Goal: Information Seeking & Learning: Compare options

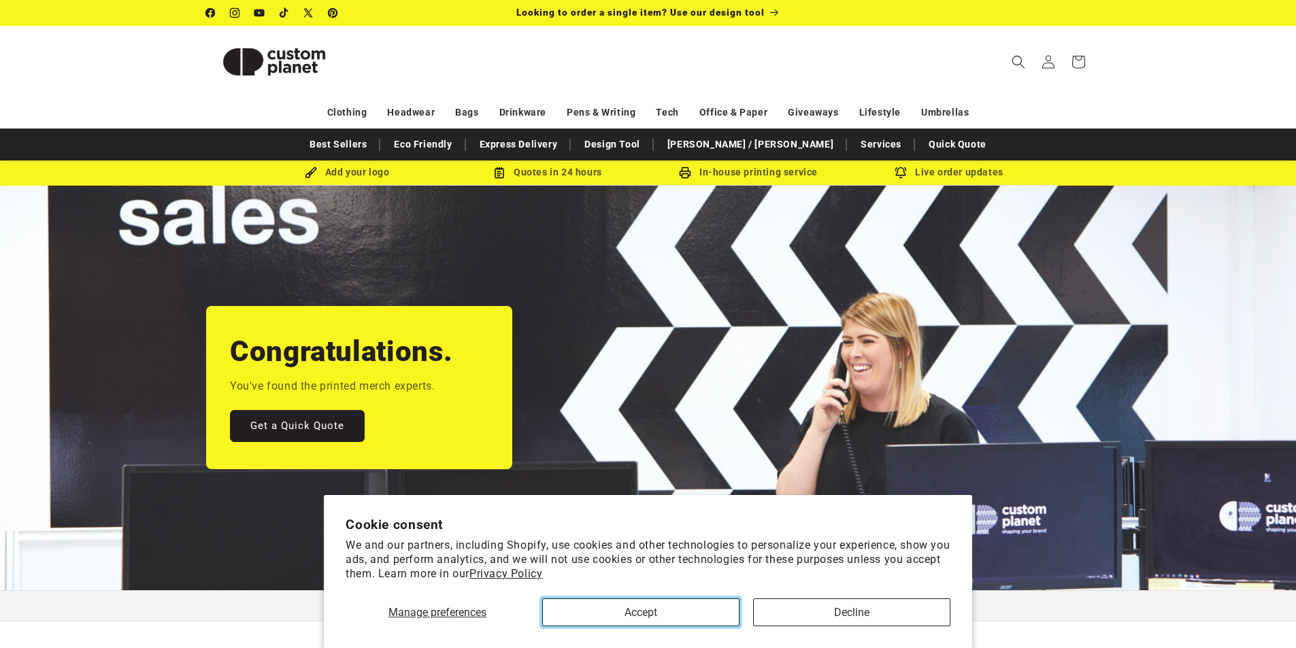
click at [645, 612] on button "Accept" at bounding box center [640, 613] width 197 height 28
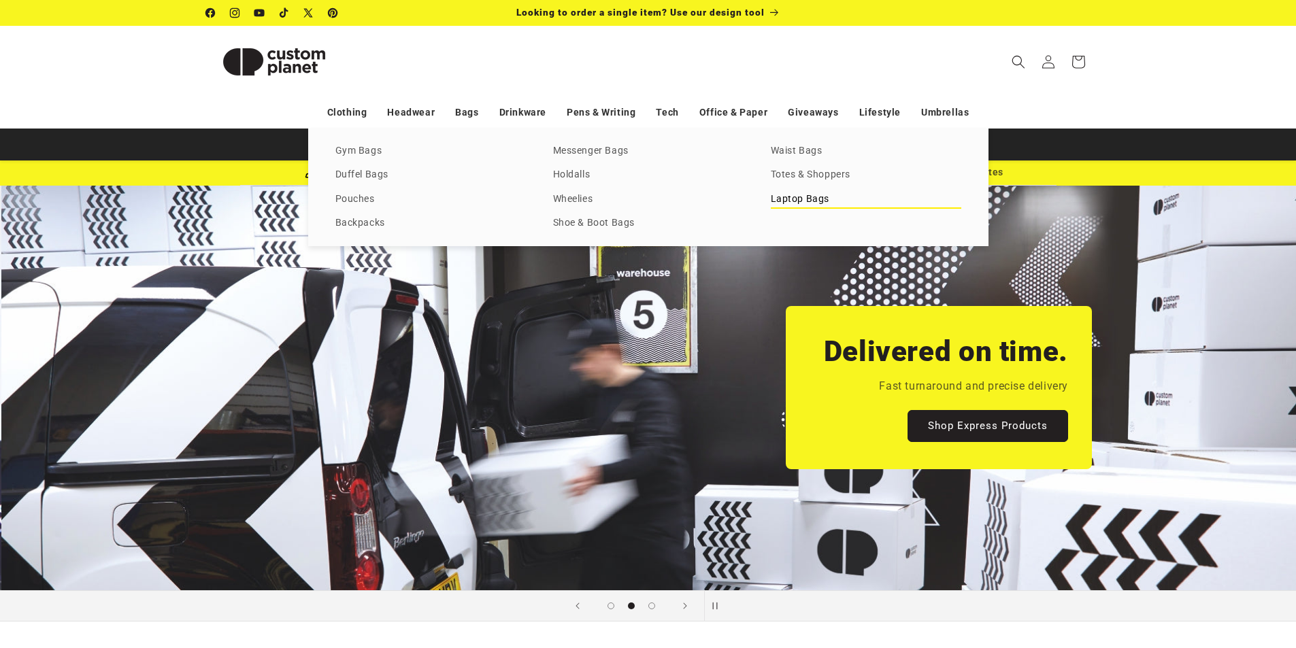
scroll to position [0, 1296]
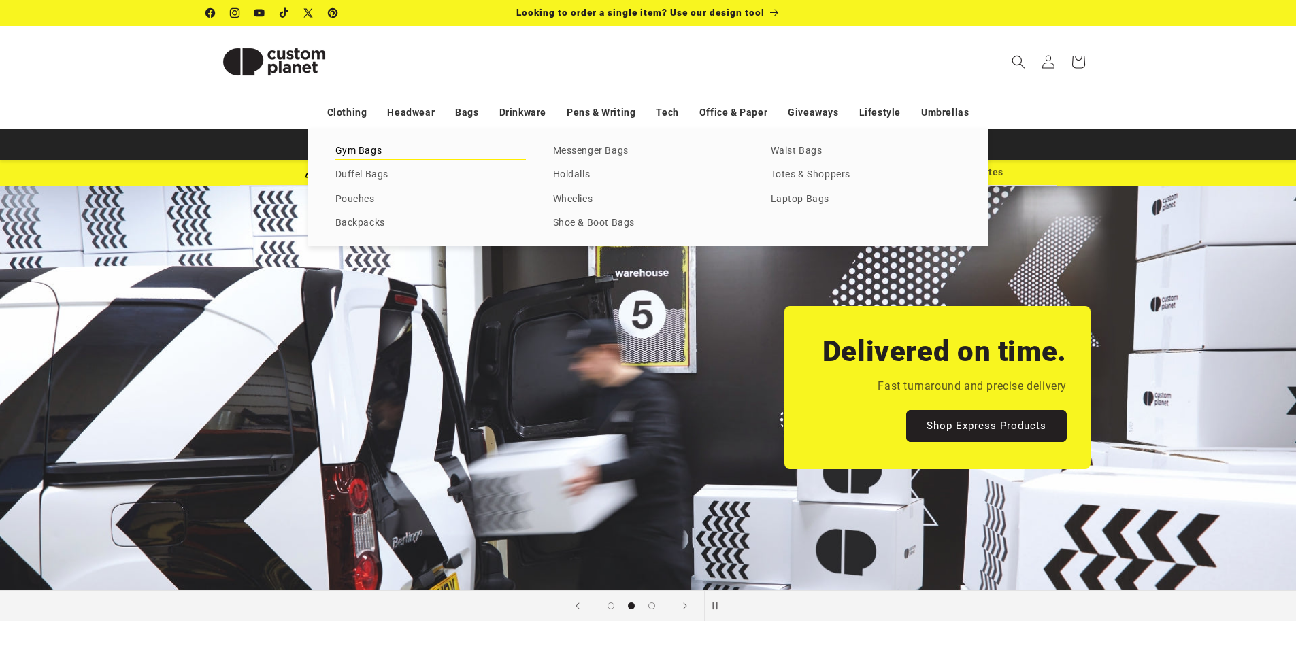
click at [355, 152] on link "Gym Bags" at bounding box center [430, 151] width 191 height 18
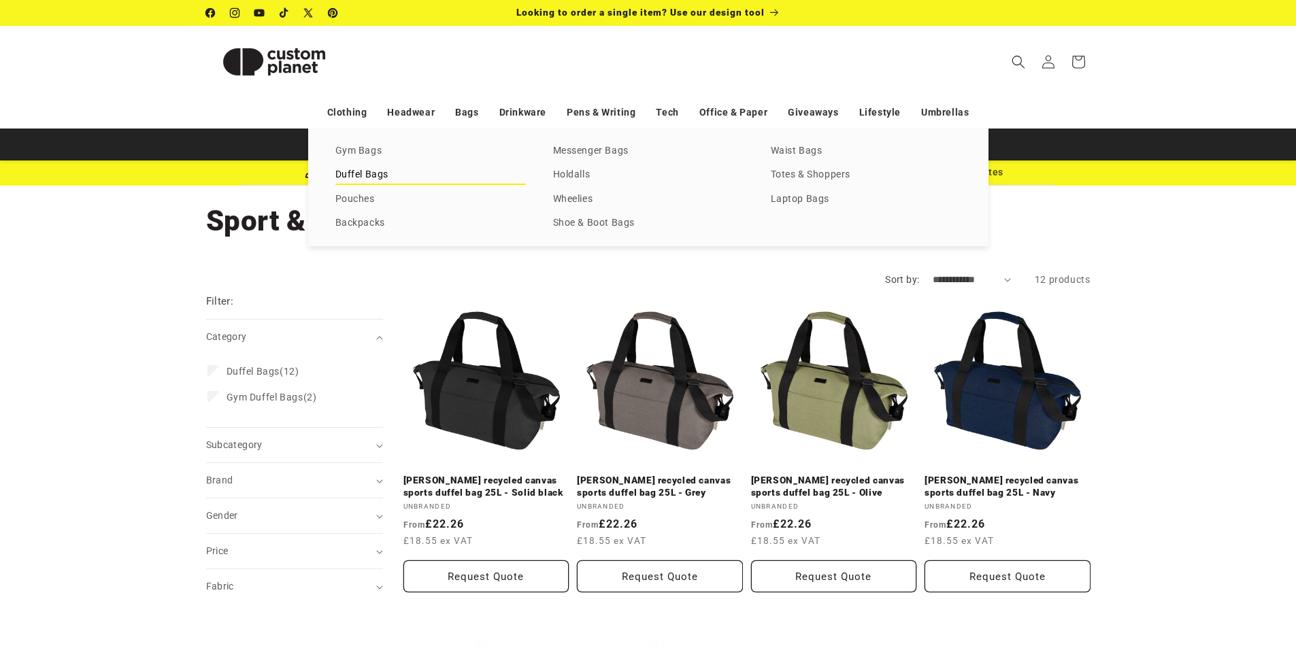
click at [376, 174] on link "Duffel Bags" at bounding box center [430, 175] width 191 height 18
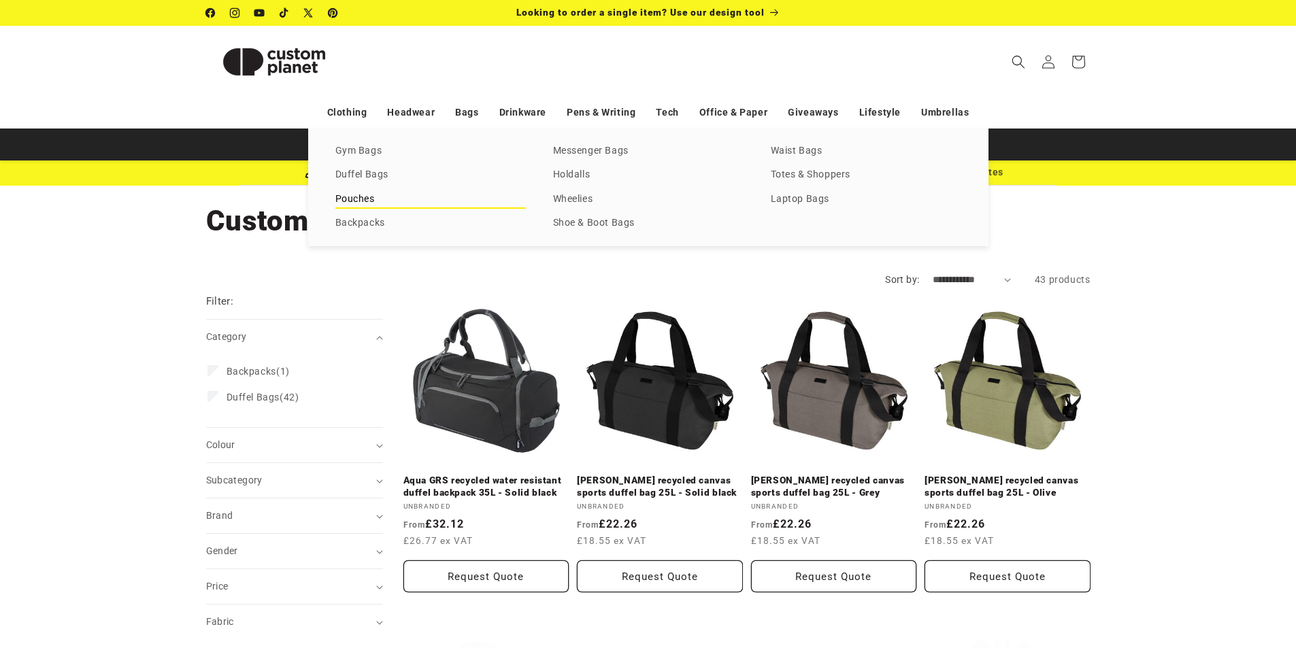
click at [362, 198] on link "Pouches" at bounding box center [430, 200] width 191 height 18
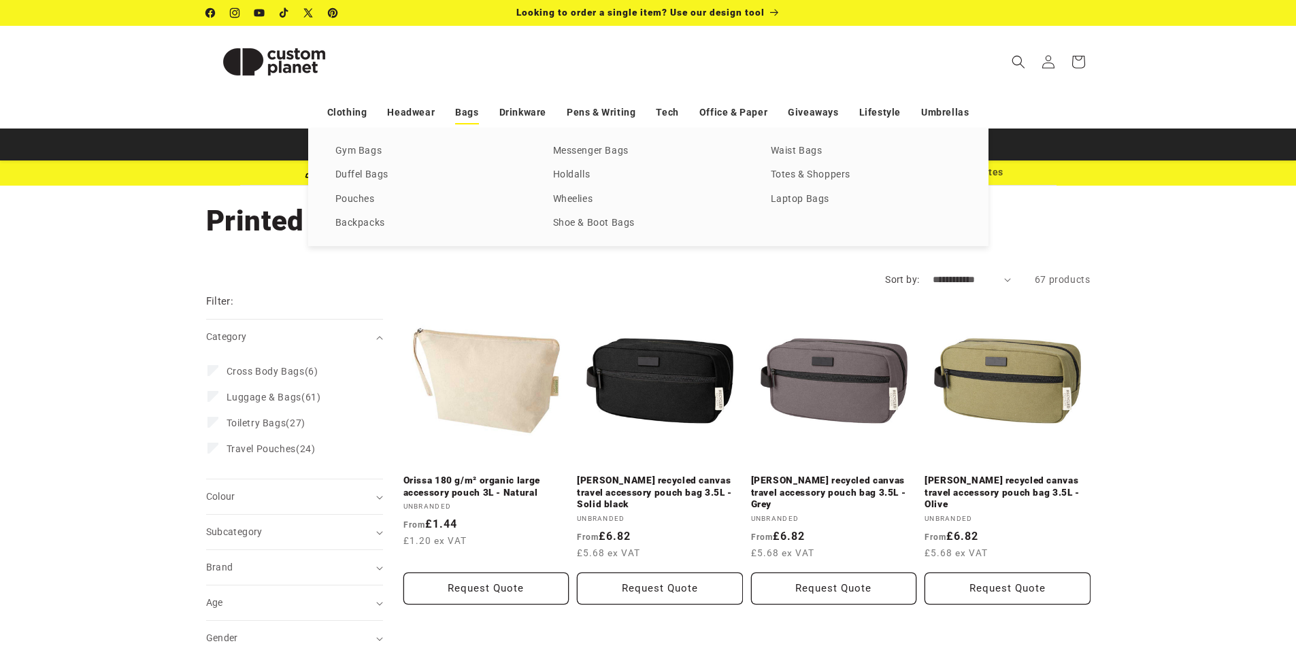
click at [470, 113] on link "Bags" at bounding box center [466, 113] width 23 height 24
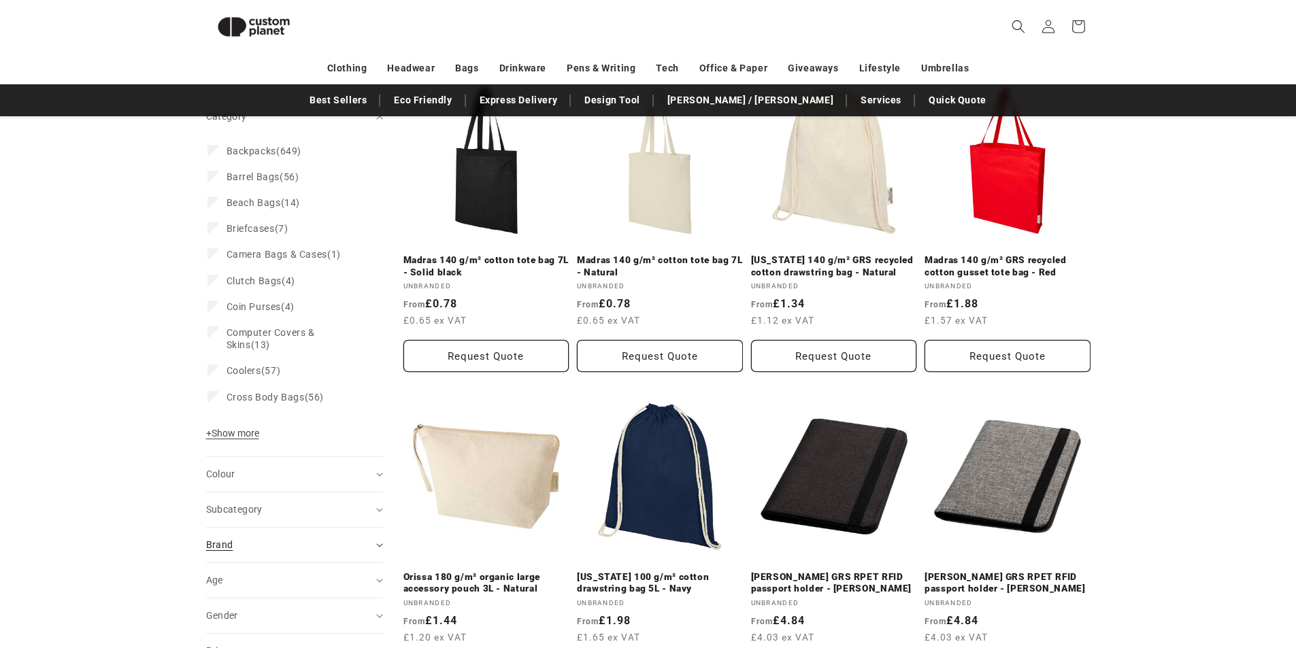
scroll to position [186, 0]
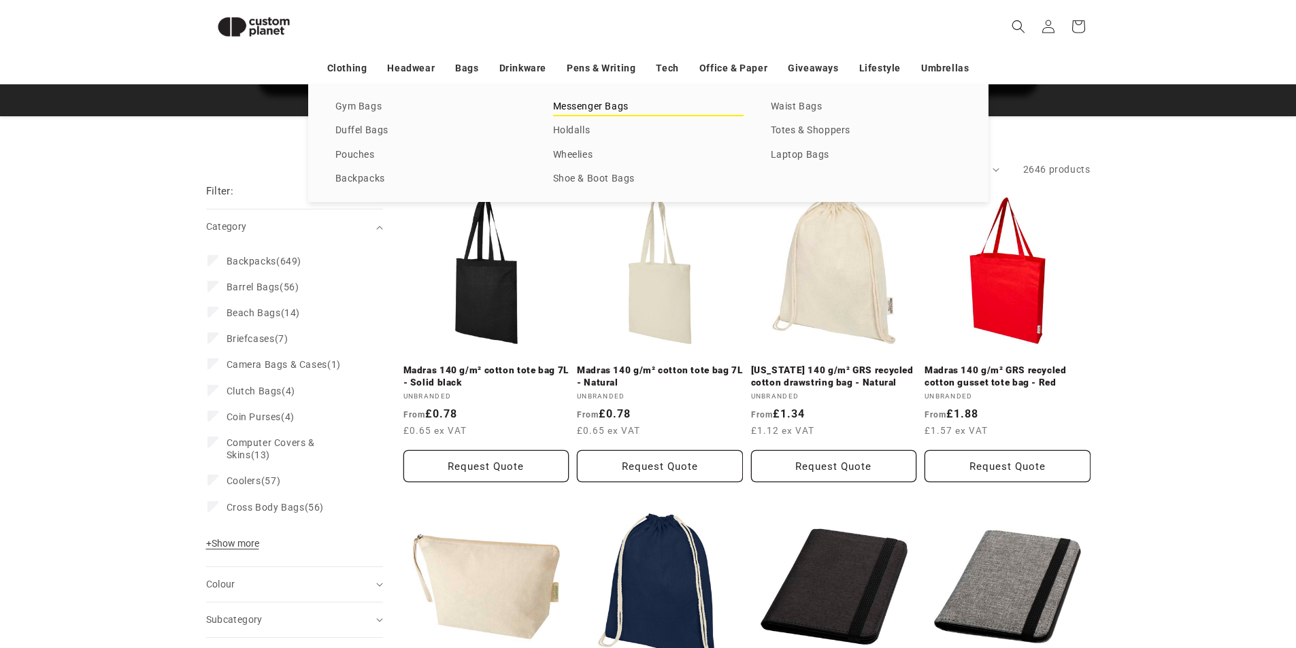
click at [576, 106] on link "Messenger Bags" at bounding box center [648, 107] width 191 height 18
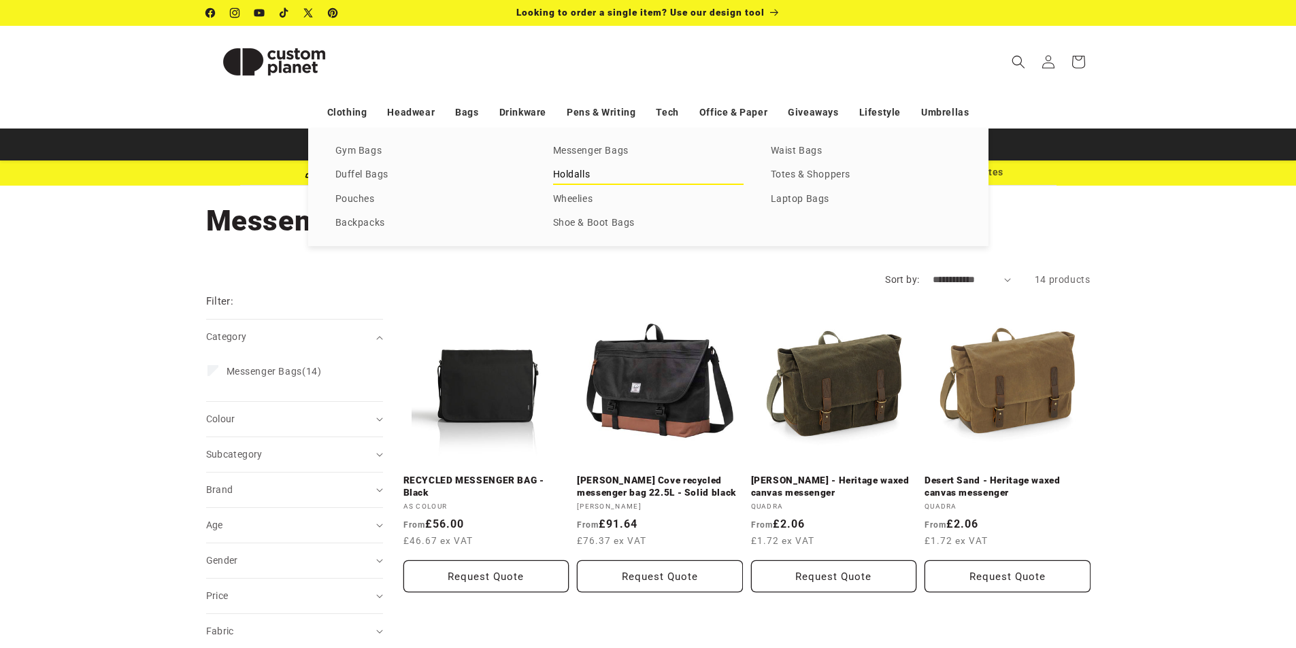
click at [582, 176] on link "Holdalls" at bounding box center [648, 175] width 191 height 18
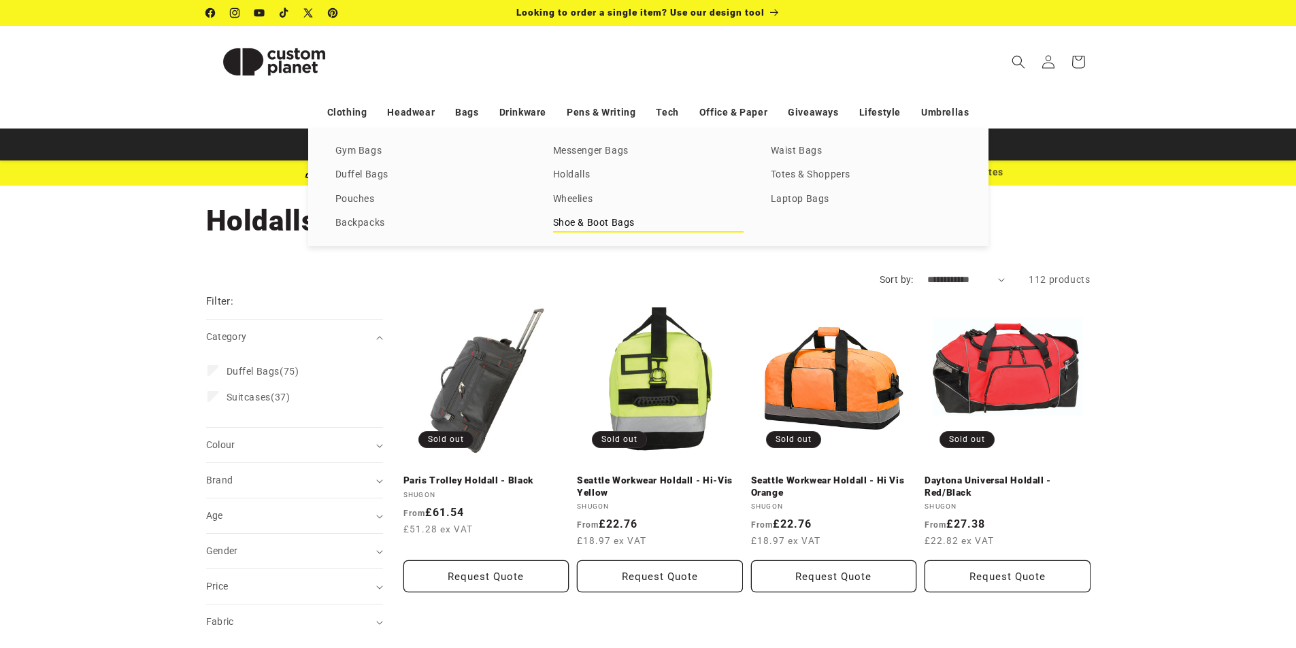
click at [585, 225] on link "Shoe & Boot Bags" at bounding box center [648, 223] width 191 height 18
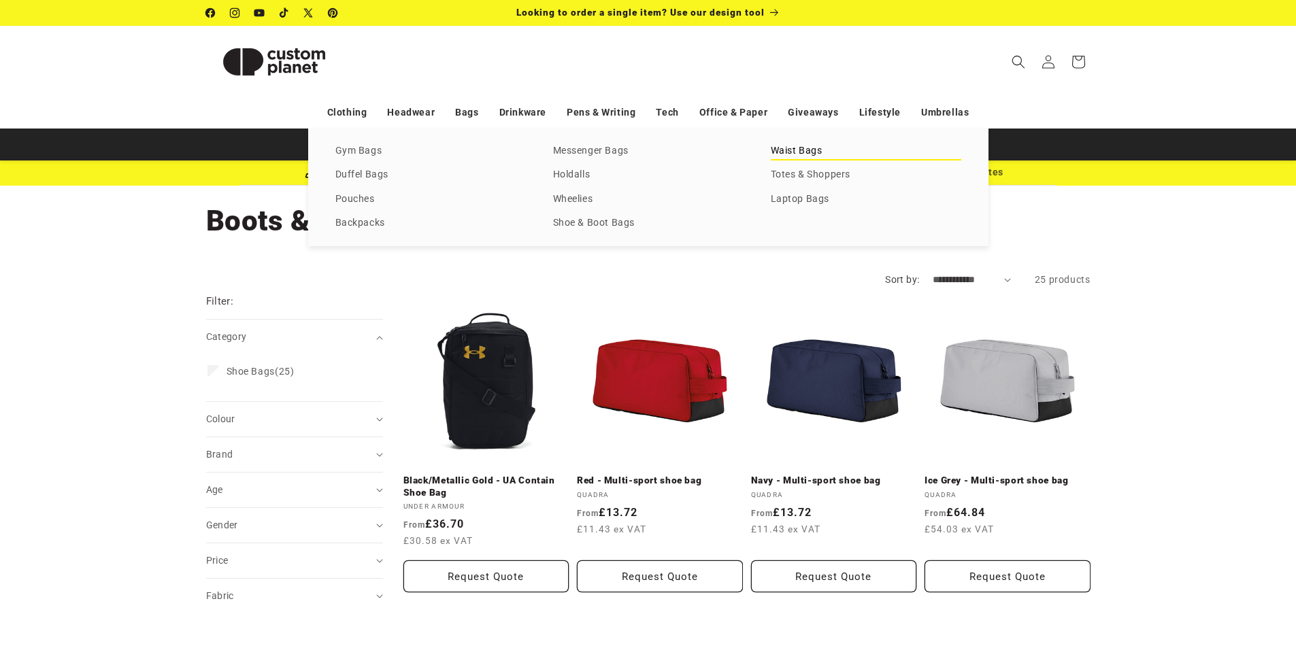
click at [788, 151] on link "Waist Bags" at bounding box center [866, 151] width 191 height 18
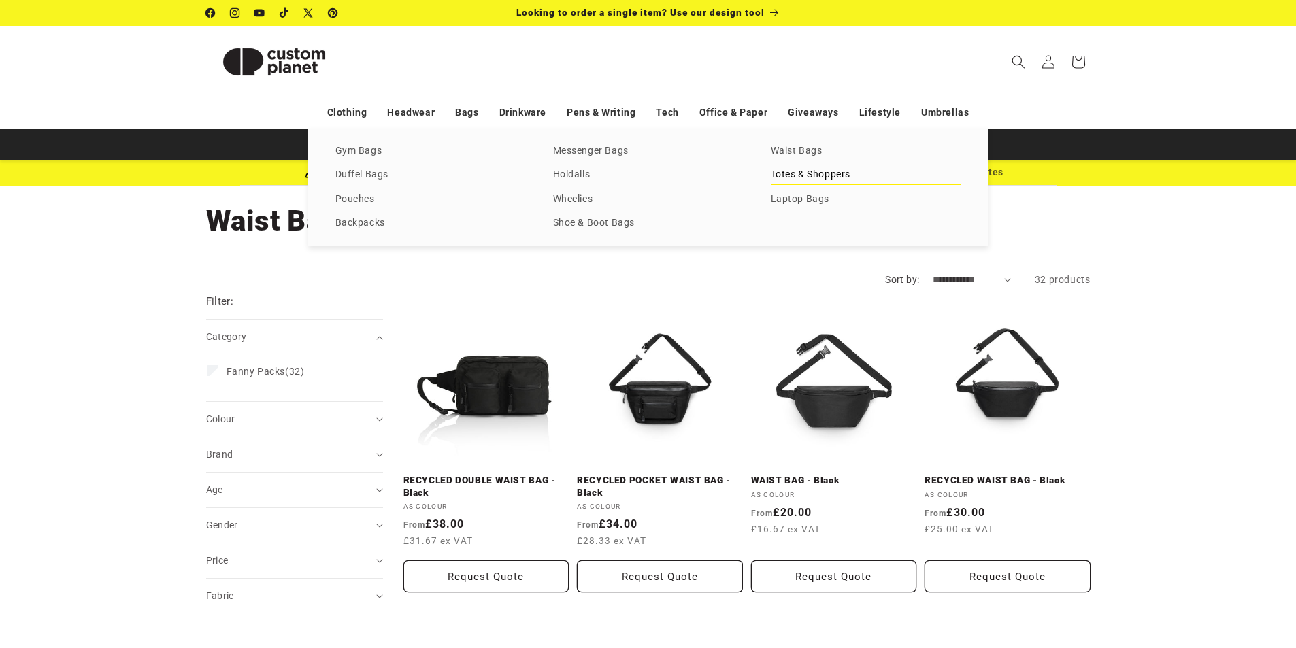
click at [797, 175] on link "Totes & Shoppers" at bounding box center [866, 175] width 191 height 18
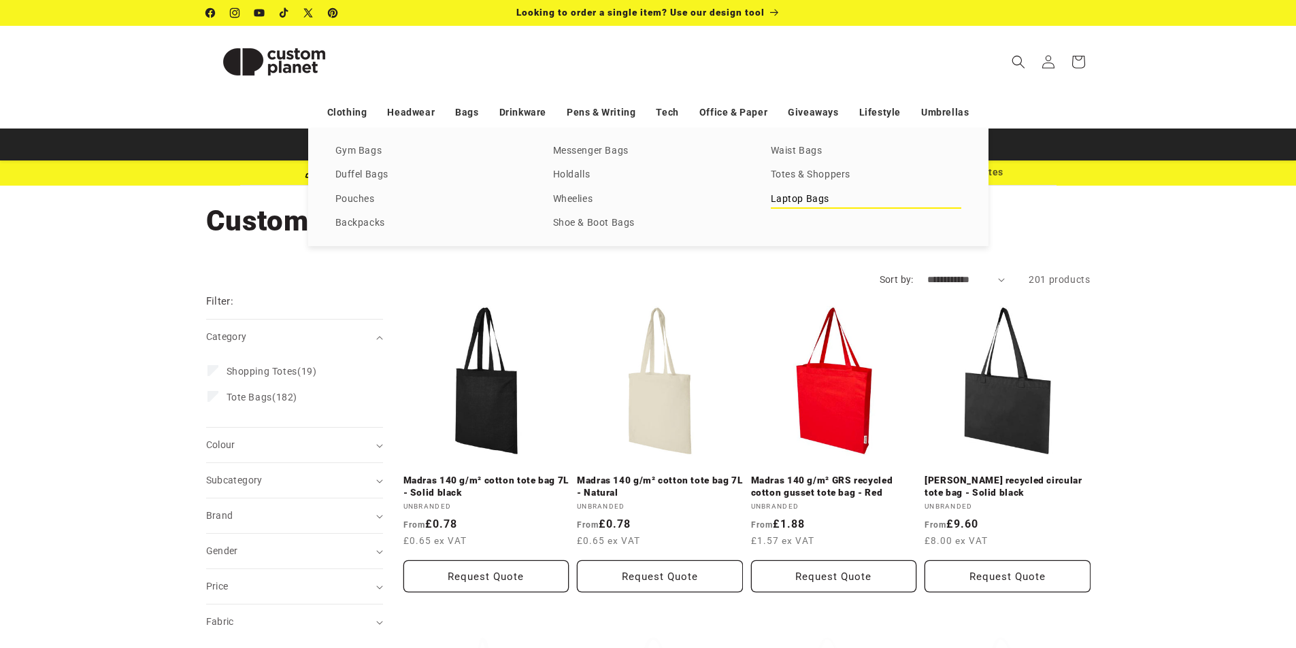
click at [806, 201] on link "Laptop Bags" at bounding box center [866, 200] width 191 height 18
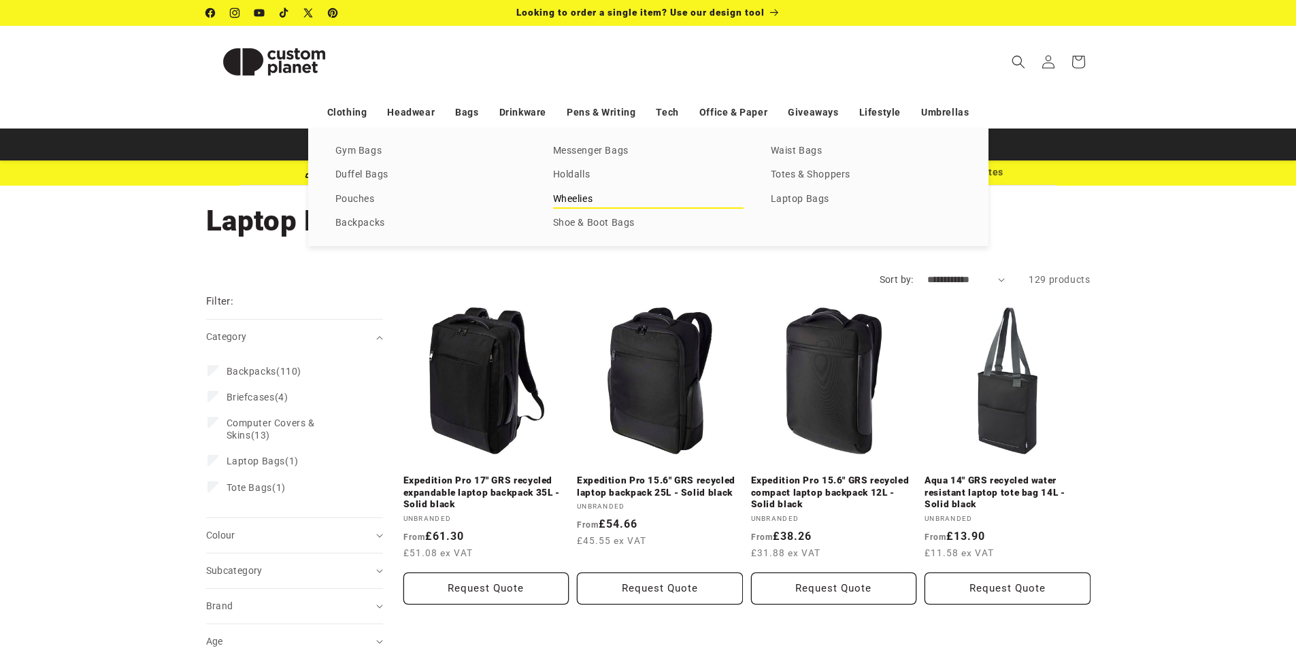
click at [573, 198] on link "Wheelies" at bounding box center [648, 200] width 191 height 18
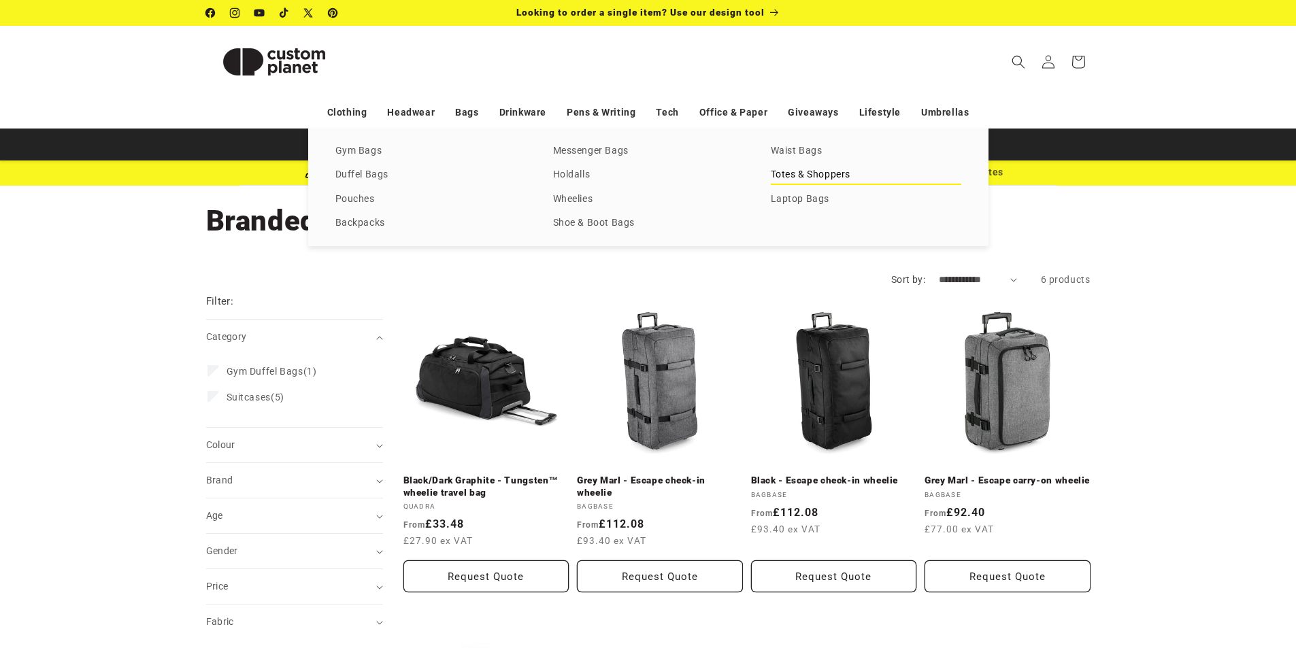
click at [777, 176] on link "Totes & Shoppers" at bounding box center [866, 175] width 191 height 18
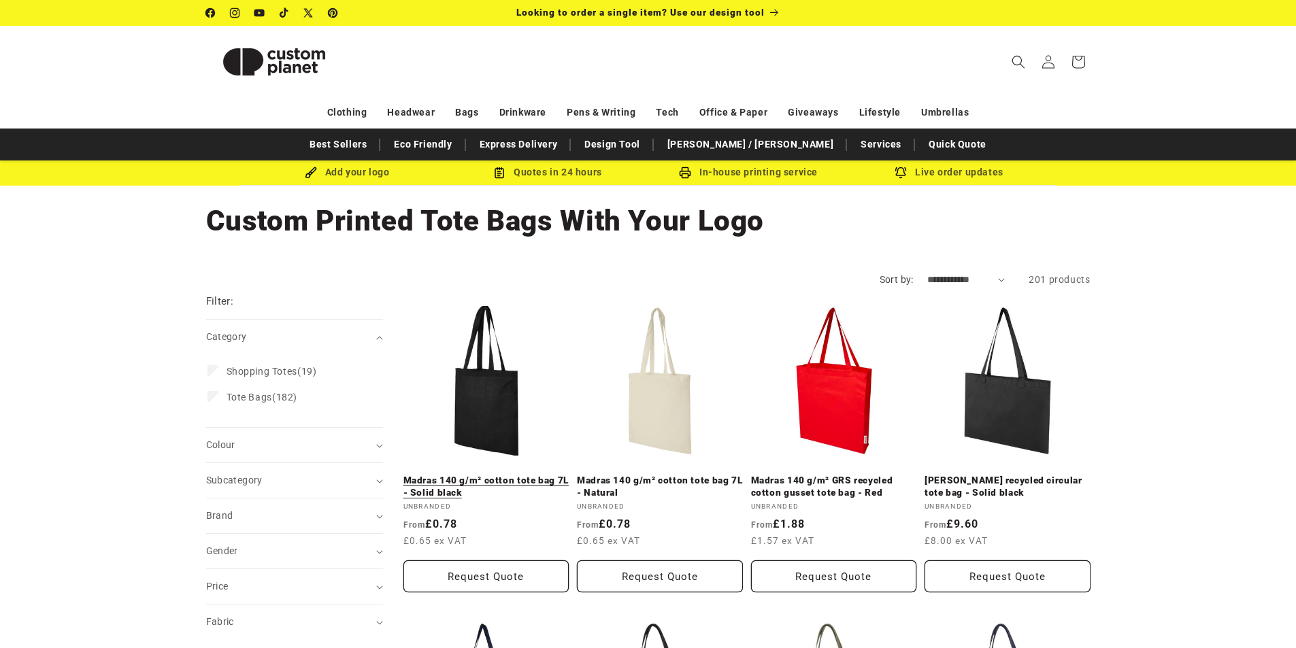
click at [478, 475] on link "Madras 140 g/m² cotton tote bag 7L - Solid black" at bounding box center [487, 487] width 166 height 24
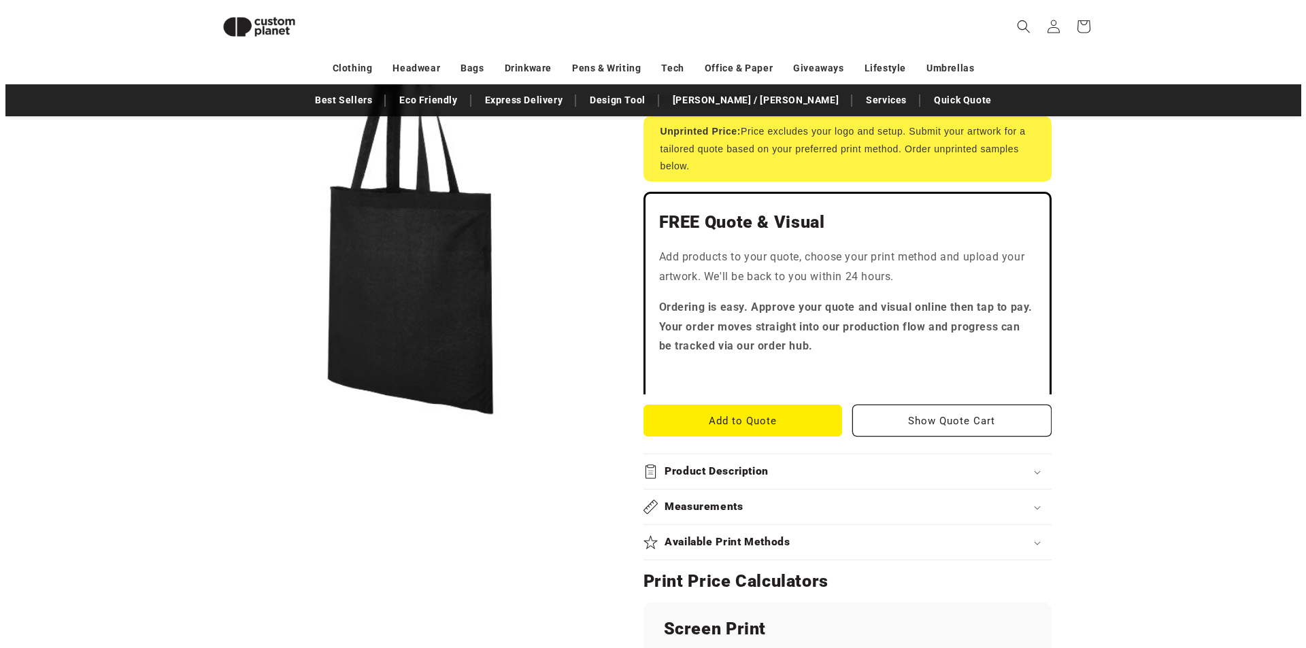
scroll to position [323, 0]
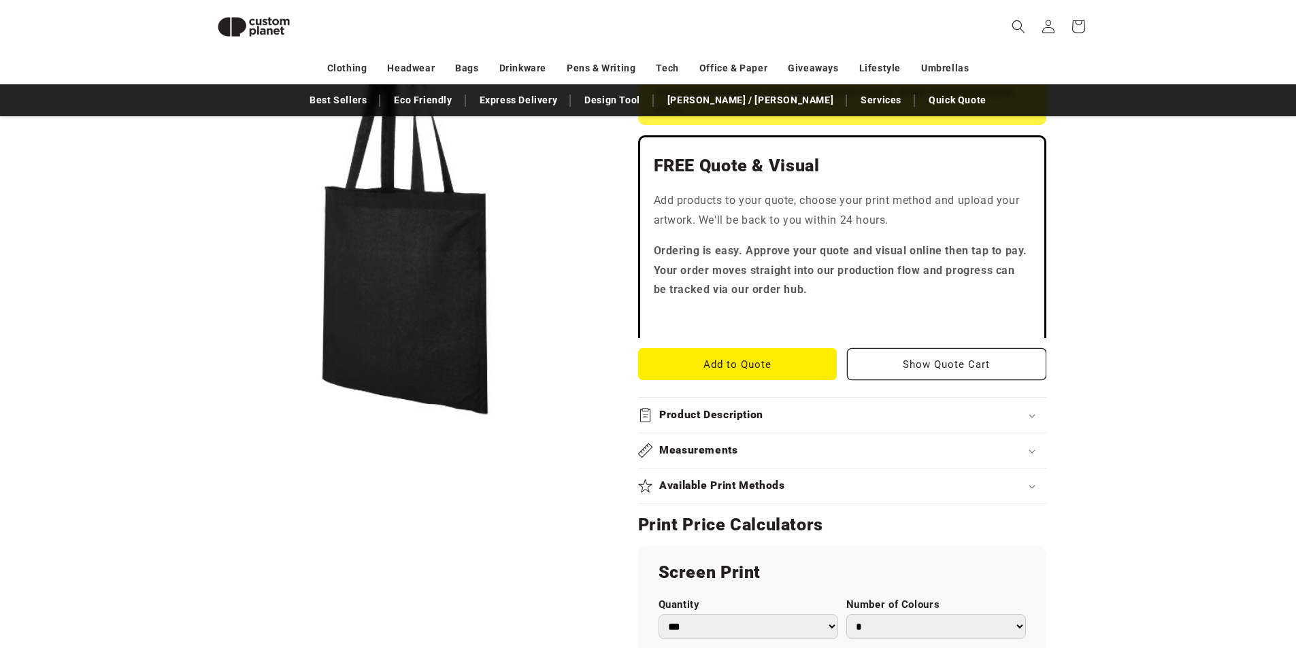
click at [1036, 451] on icon at bounding box center [1032, 452] width 7 height 4
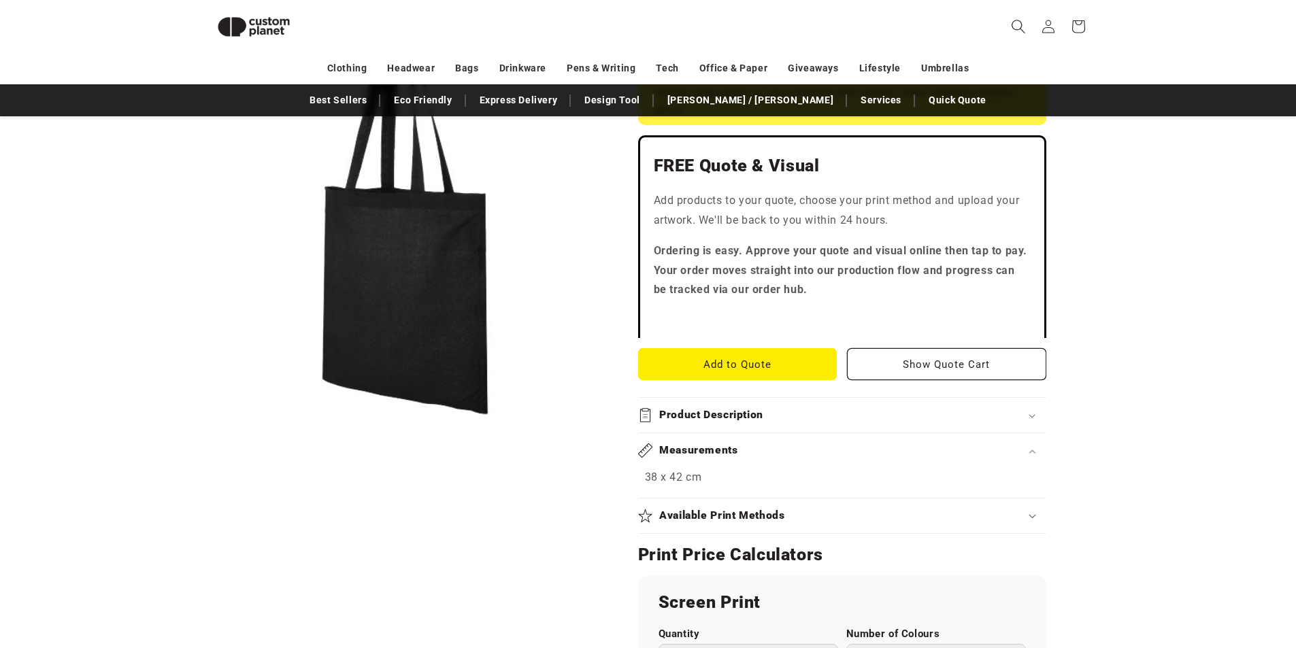
click at [1017, 24] on icon "Search" at bounding box center [1018, 26] width 14 height 14
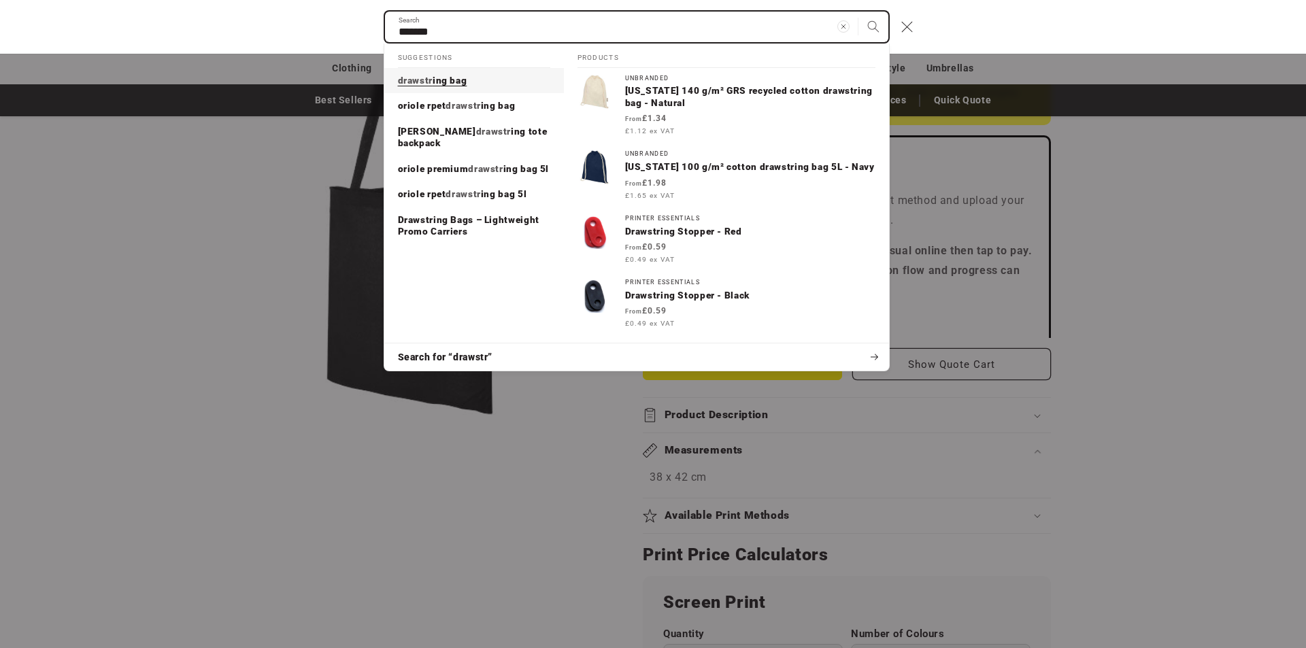
type input "*******"
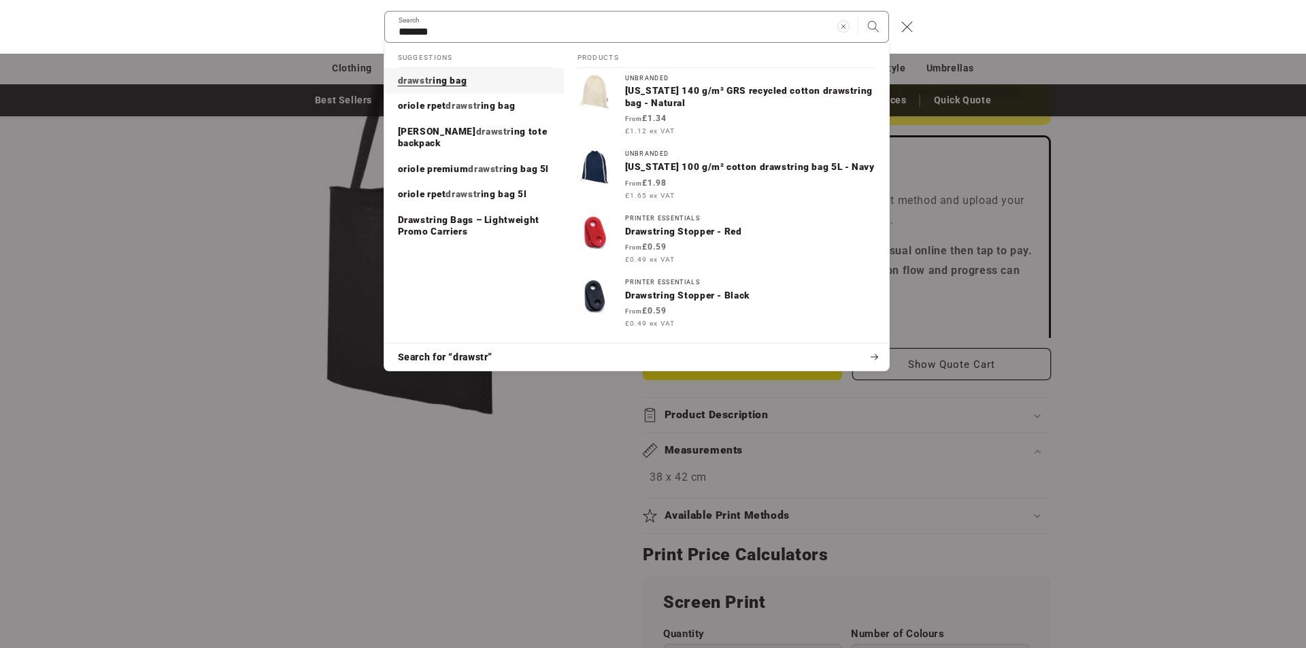
click at [456, 82] on span "ing bag" at bounding box center [450, 80] width 34 height 11
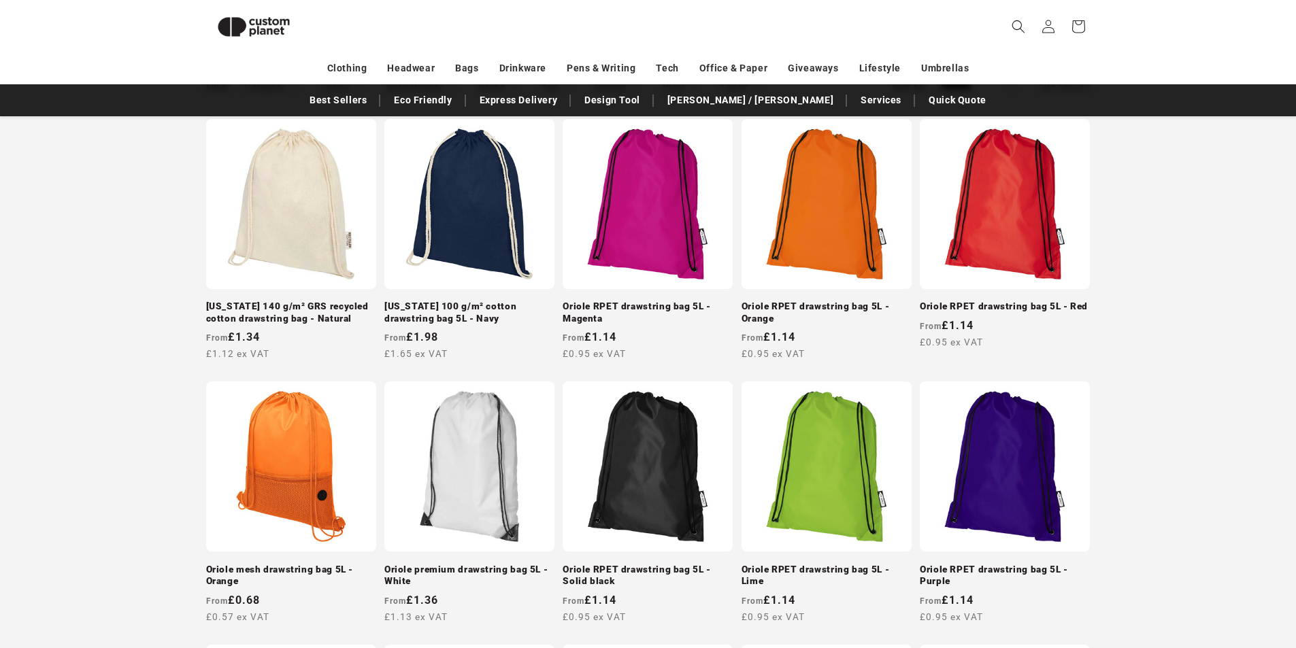
scroll to position [321, 0]
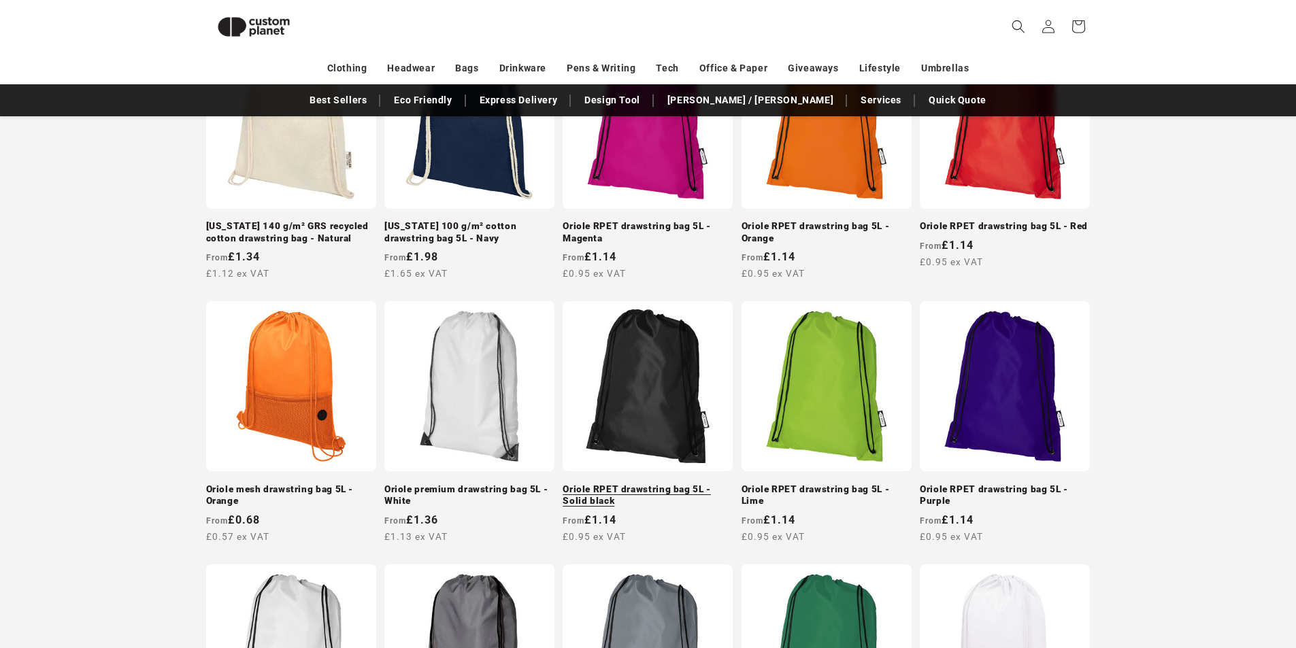
click at [656, 484] on link "Oriole RPET drawstring bag 5L - Solid black" at bounding box center [648, 496] width 170 height 24
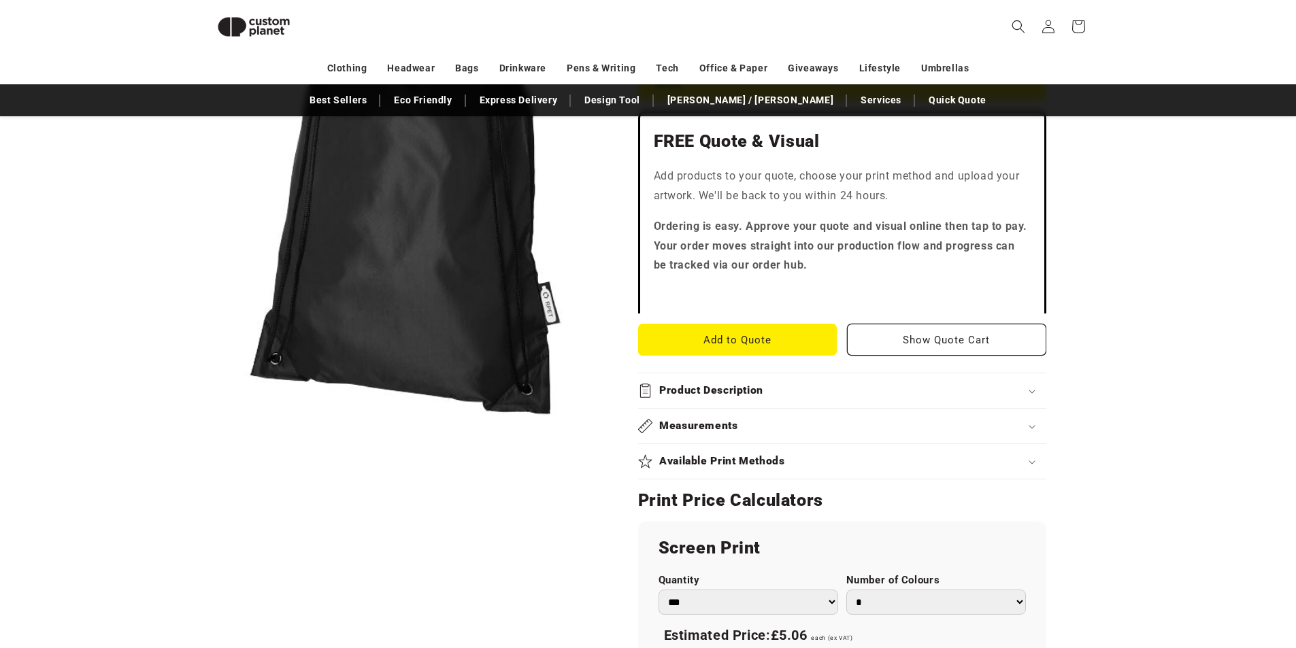
scroll to position [390, 0]
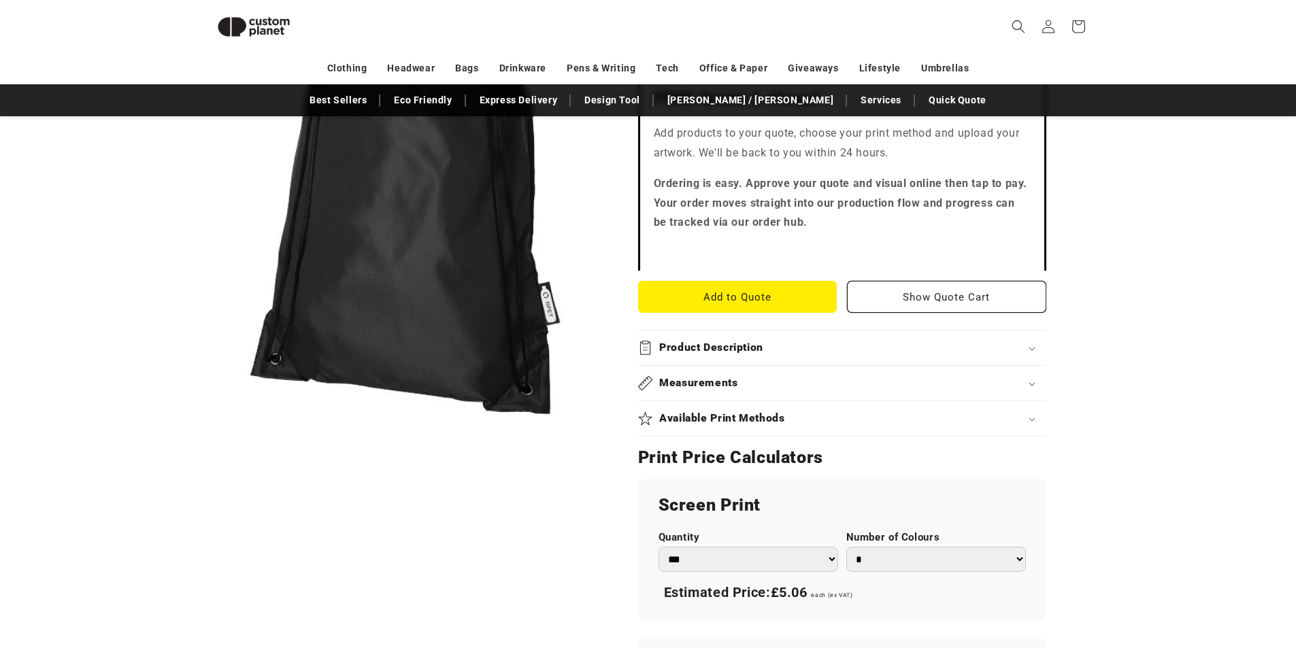
click at [1030, 376] on div "Measurements" at bounding box center [842, 383] width 408 height 14
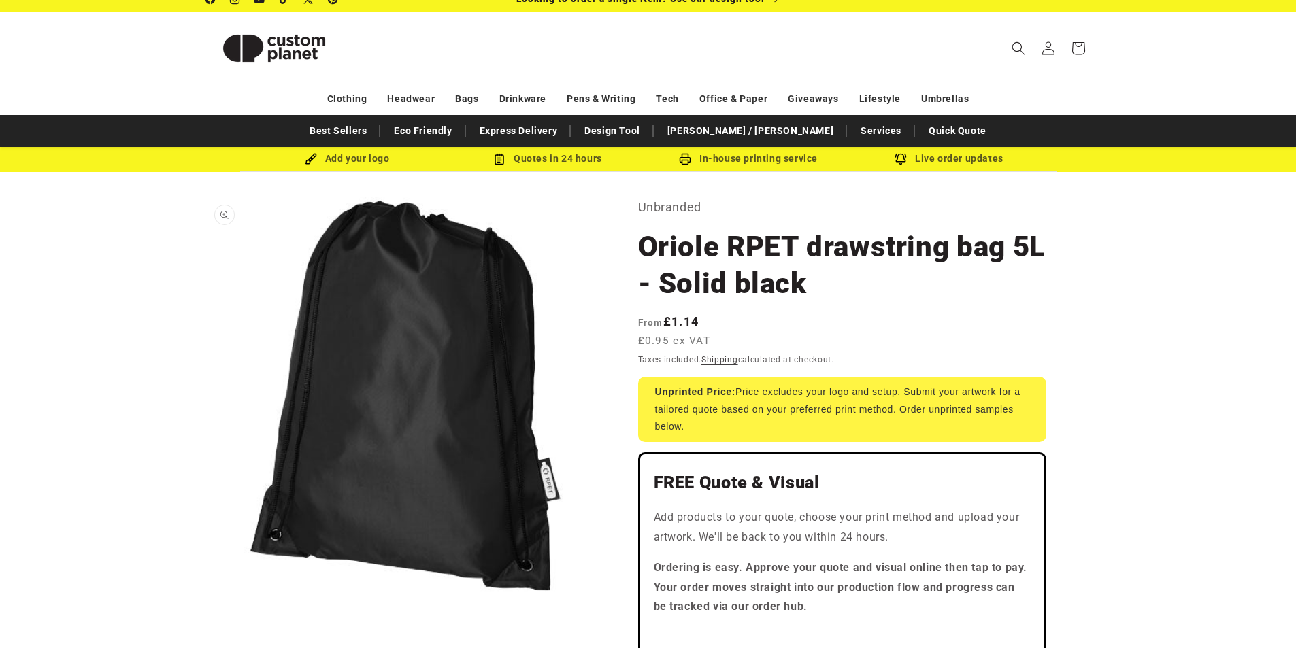
scroll to position [0, 0]
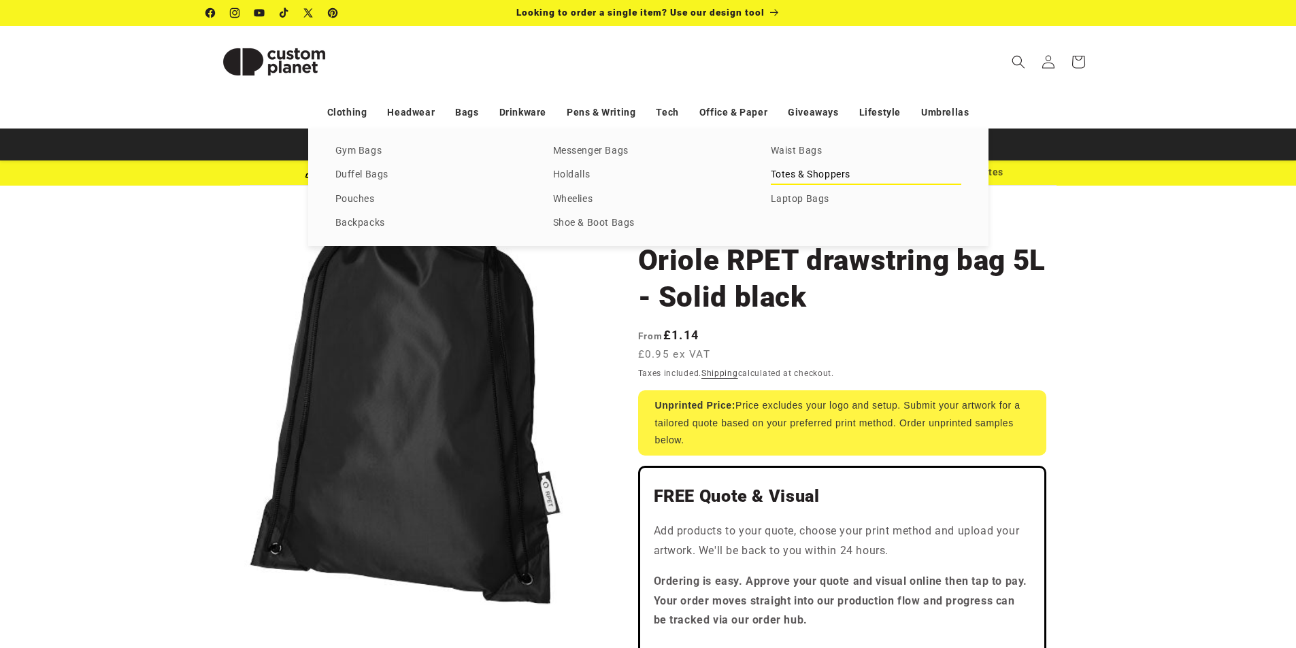
click at [806, 178] on link "Totes & Shoppers" at bounding box center [866, 175] width 191 height 18
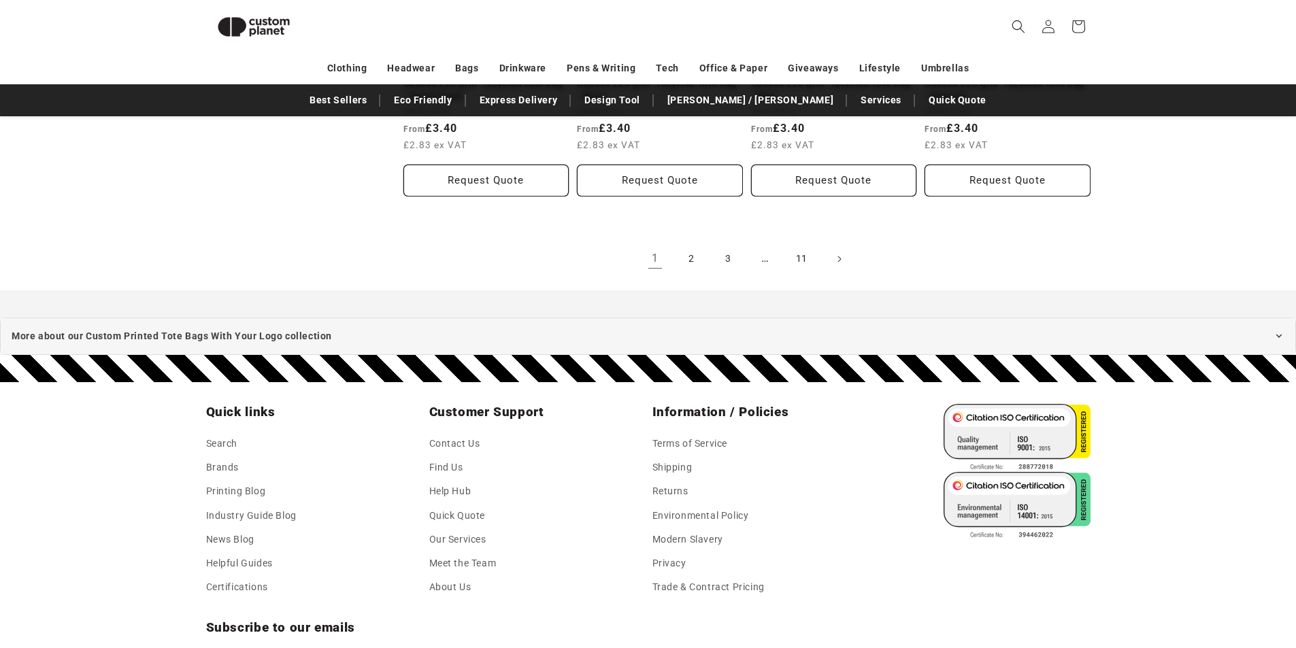
scroll to position [1479, 0]
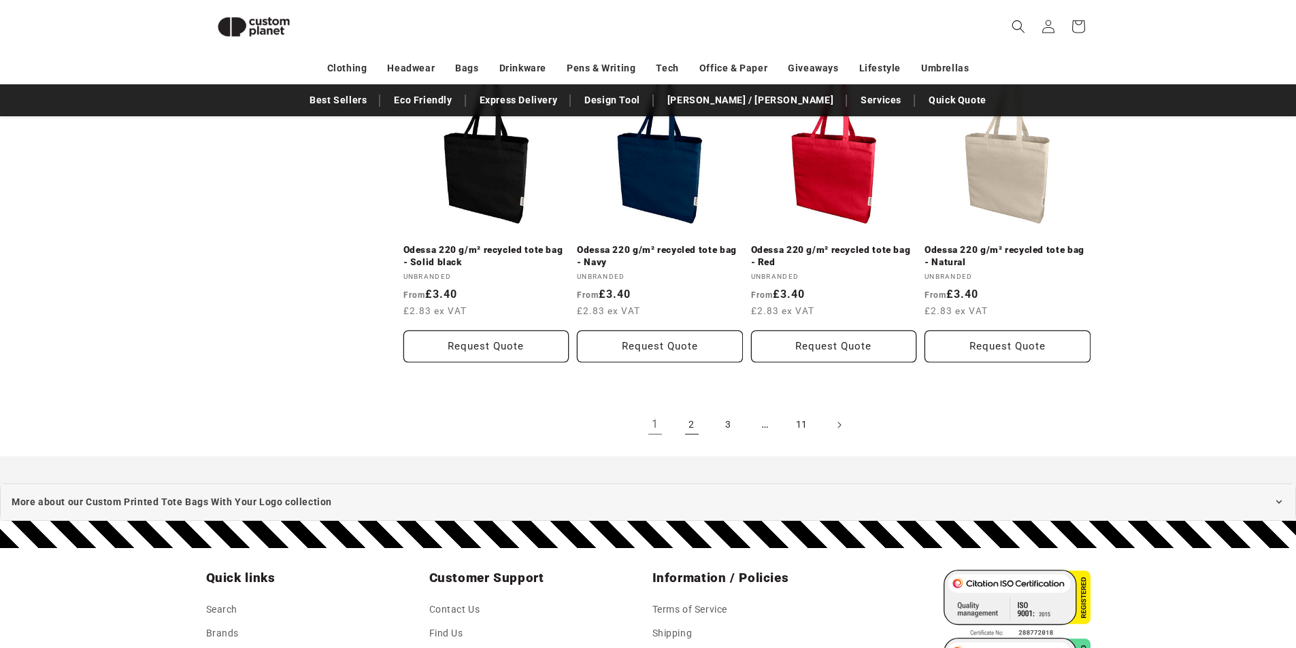
click at [690, 425] on link "2" at bounding box center [692, 425] width 30 height 30
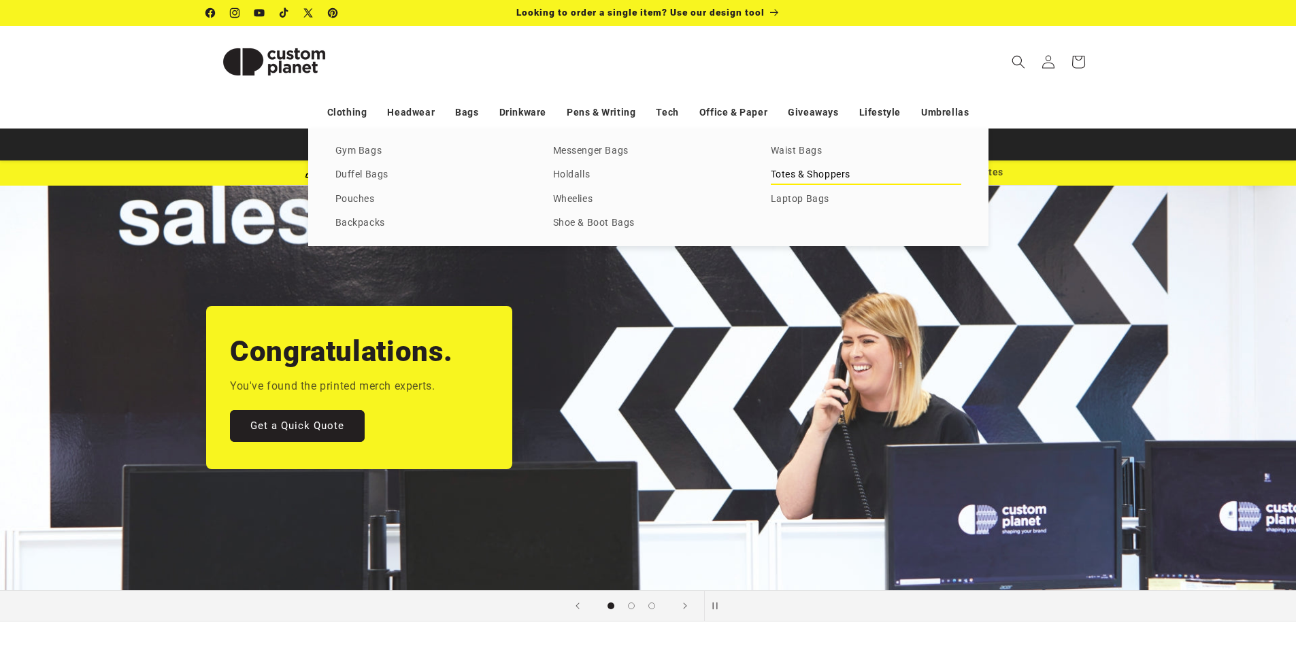
click at [809, 170] on link "Totes & Shoppers" at bounding box center [866, 175] width 191 height 18
